Goal: Obtain resource: Obtain resource

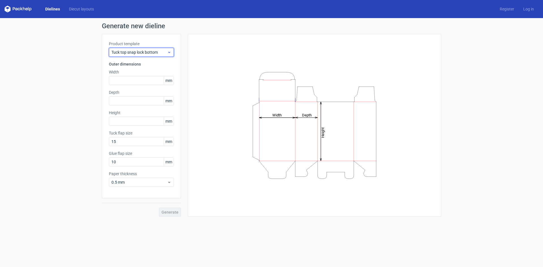
click at [146, 51] on span "Tuck top snap lock bottom" at bounding box center [139, 53] width 56 height 6
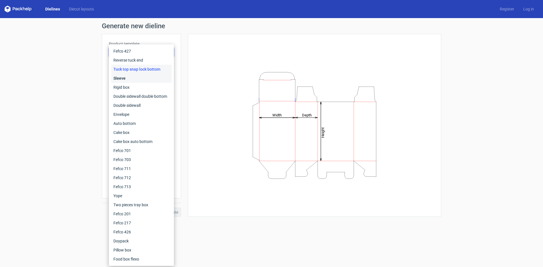
click at [138, 76] on div "Sleeve" at bounding box center [141, 78] width 61 height 9
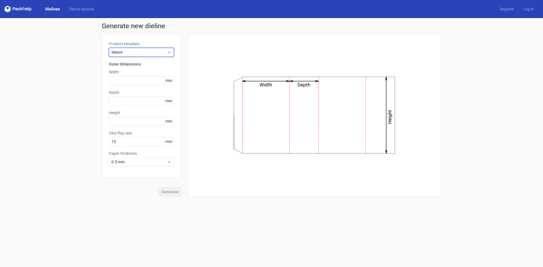
click at [139, 55] on div "Sleeve" at bounding box center [141, 52] width 65 height 9
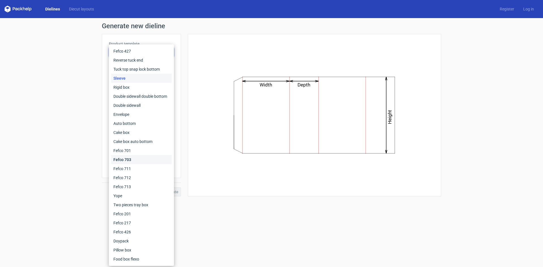
click at [123, 160] on div "Fefco 703" at bounding box center [141, 159] width 61 height 9
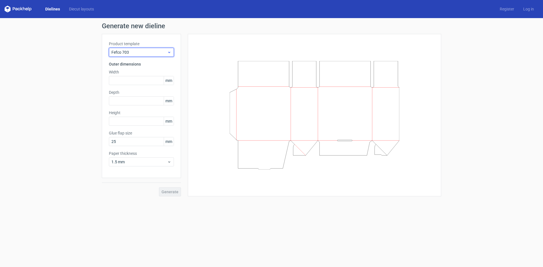
click at [147, 51] on span "Fefco 703" at bounding box center [139, 53] width 56 height 6
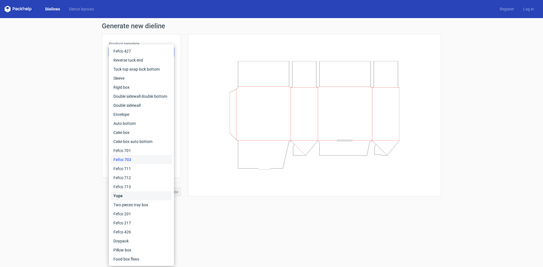
click at [125, 197] on div "Yope" at bounding box center [141, 196] width 61 height 9
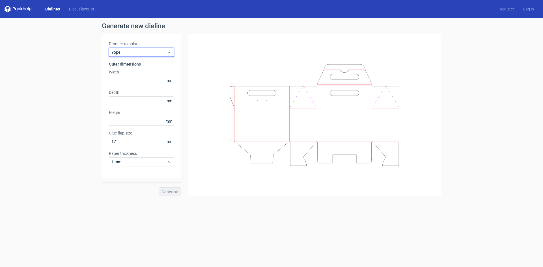
click at [147, 55] on span "Yope" at bounding box center [139, 53] width 56 height 6
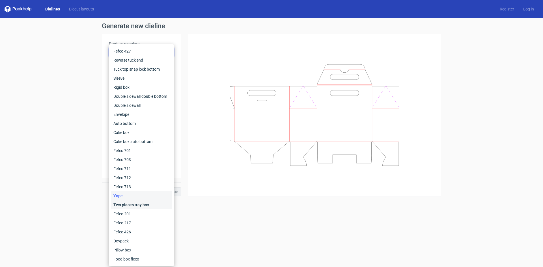
click at [131, 204] on div "Two pieces tray box" at bounding box center [141, 205] width 61 height 9
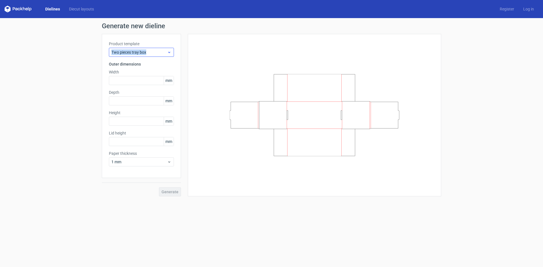
drag, startPoint x: 108, startPoint y: 51, endPoint x: 152, endPoint y: 50, distance: 44.1
click at [152, 50] on div "Product template Two pieces tray box Outer dimensions Width mm Depth mm Height …" at bounding box center [141, 106] width 79 height 144
click at [159, 50] on span "Two pieces tray box" at bounding box center [139, 53] width 56 height 6
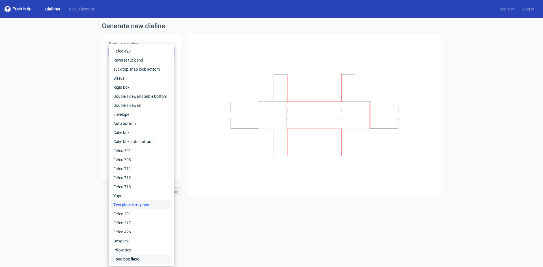
click at [134, 257] on div "Food box flexo" at bounding box center [141, 259] width 61 height 9
